Goal: Submit feedback/report problem

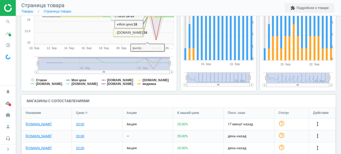
scroll to position [153, 0]
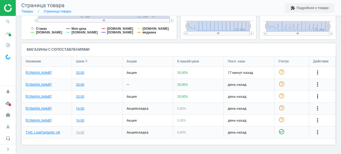
click at [317, 97] on icon "more_vert" at bounding box center [317, 96] width 6 height 6
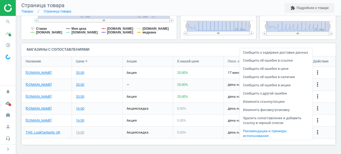
click at [287, 98] on link "Сообщить о другой ошибке" at bounding box center [275, 93] width 73 height 8
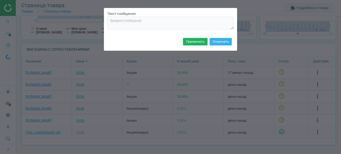
click at [269, 84] on div "Текст сообщения Применить Отменить" at bounding box center [170, 77] width 341 height 154
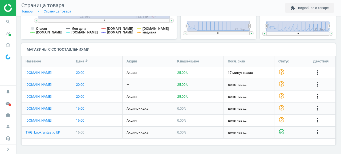
click at [316, 97] on icon "more_vert" at bounding box center [317, 96] width 6 height 6
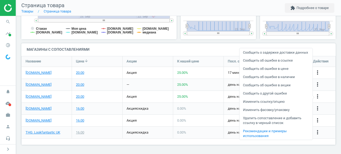
click at [280, 106] on link "Изменить ссылку/опцию" at bounding box center [275, 102] width 73 height 8
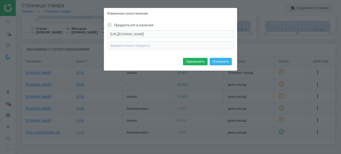
click at [212, 88] on div "Изменение сопоставления Продукта нет в наличии https://www.spacenk.com/uk/skinc…" at bounding box center [170, 77] width 341 height 154
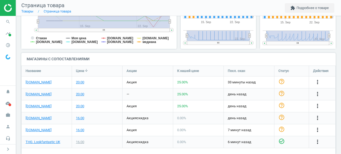
scroll to position [146, 0]
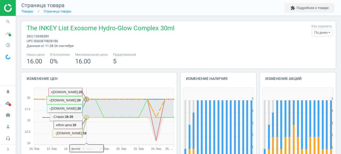
scroll to position [129, 0]
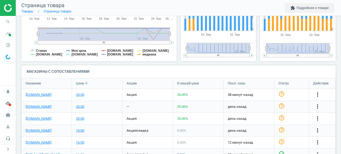
scroll to position [138, 0]
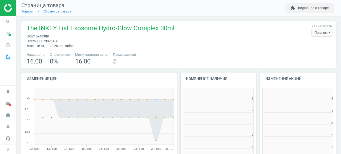
scroll to position [107, 76]
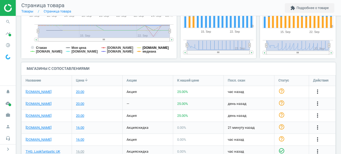
scroll to position [153, 0]
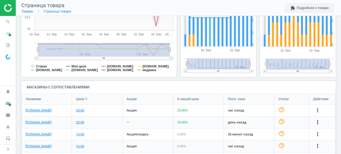
scroll to position [153, 0]
